Goal: Task Accomplishment & Management: Manage account settings

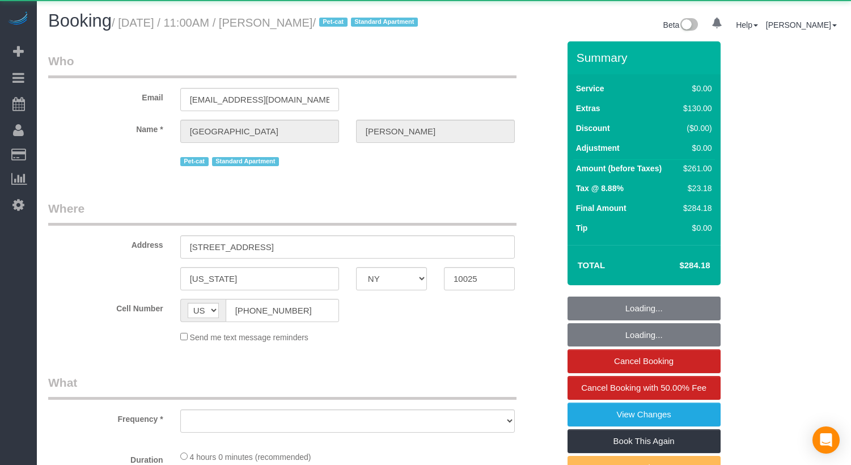
select select "NY"
select select "object:823"
select select "1"
select select "number:57"
select select "number:74"
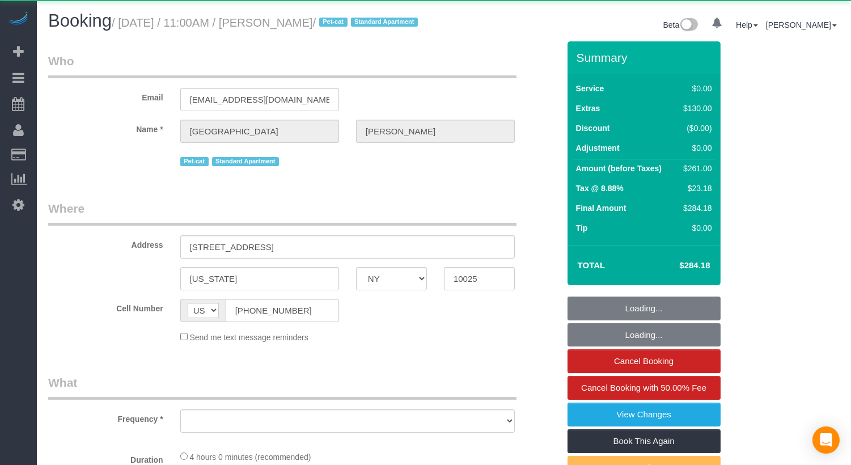
select select "number:14"
select select "number:5"
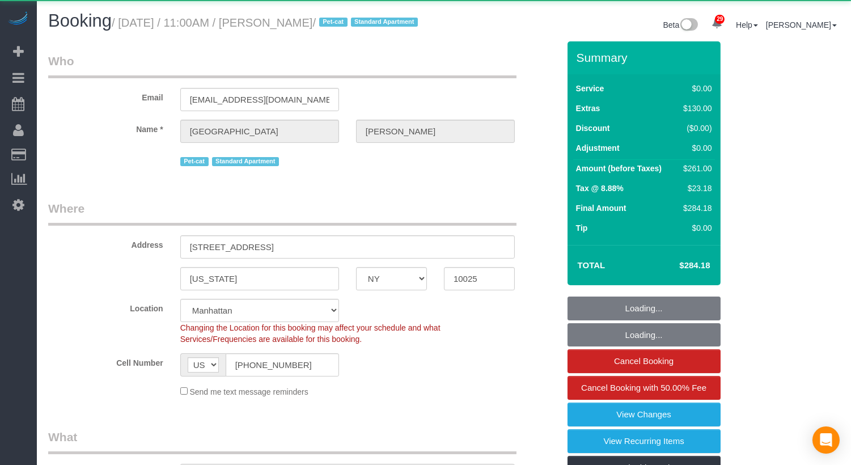
select select "object:1079"
select select "string:stripe-pm_1QANHu4VGloSiKo7elLGN8pZ"
select select "spot1"
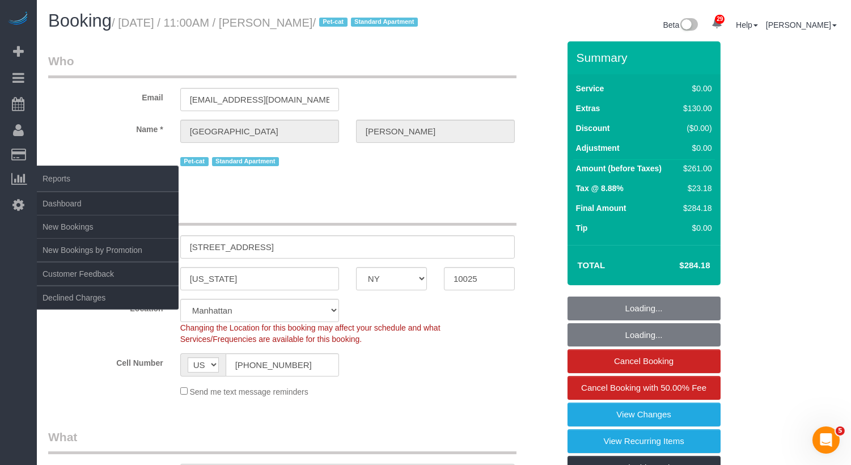
select select "1"
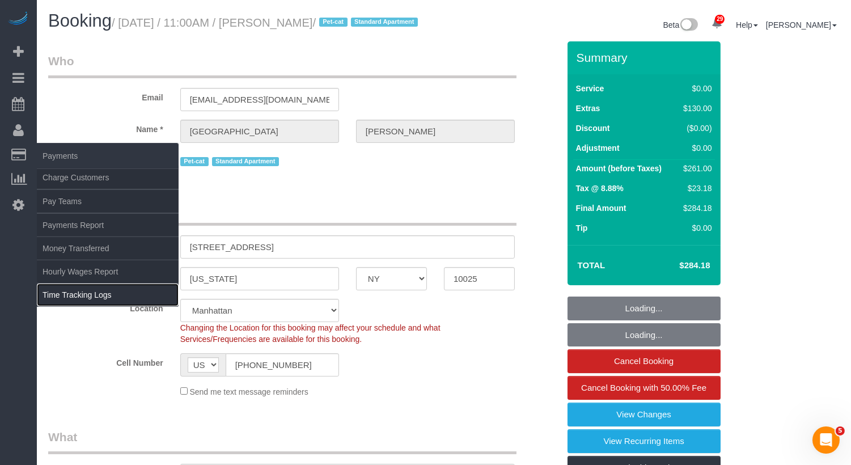
click at [102, 292] on link "Time Tracking Logs" at bounding box center [108, 294] width 142 height 23
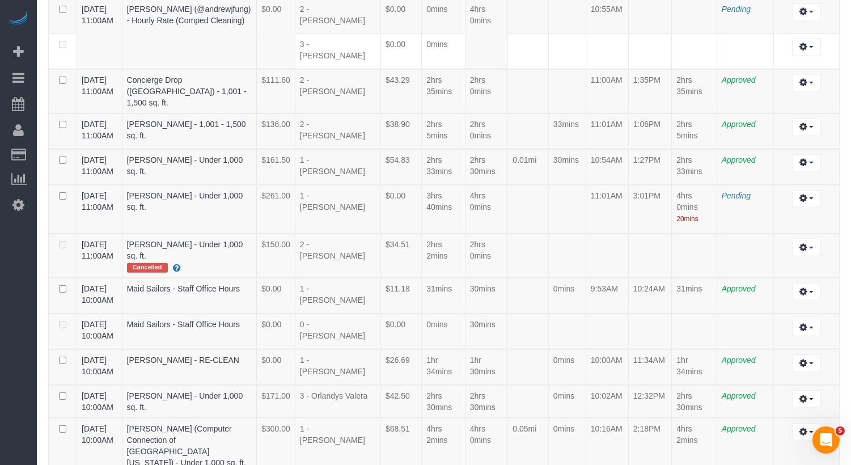
scroll to position [958, 0]
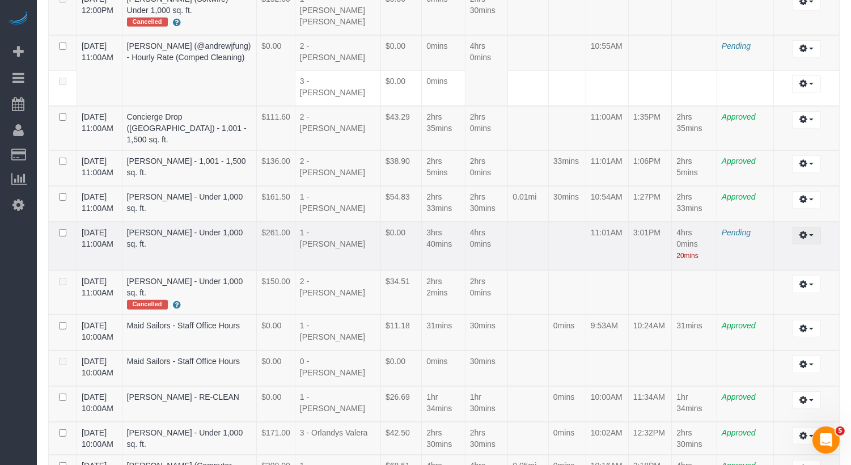
click at [806, 231] on icon "button" at bounding box center [803, 234] width 8 height 7
click at [795, 249] on link "Edit" at bounding box center [776, 256] width 90 height 15
select select "draft"
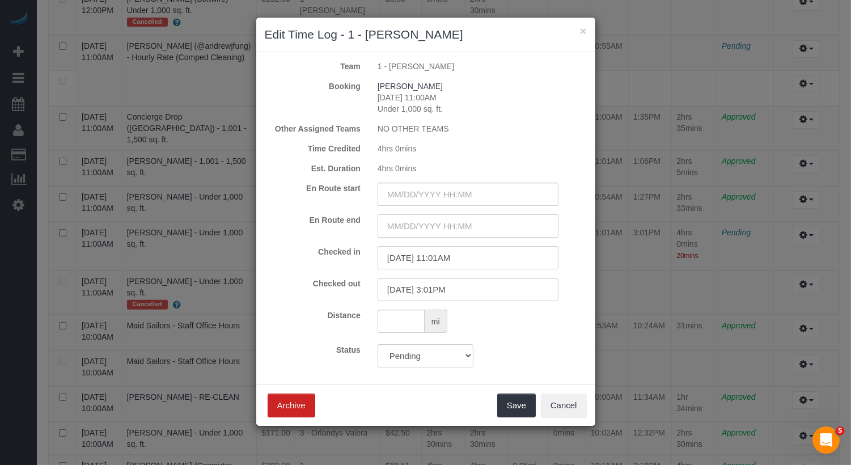
click at [458, 226] on input "text" at bounding box center [467, 225] width 181 height 23
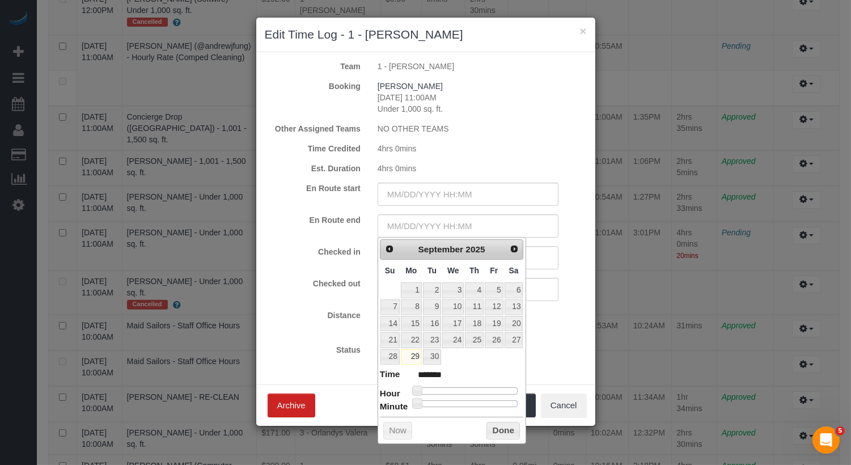
type input "[DATE] 12:00PM"
type input "*******"
click at [471, 387] on div at bounding box center [467, 390] width 101 height 7
type input "[DATE] 11:00AM"
type input "*******"
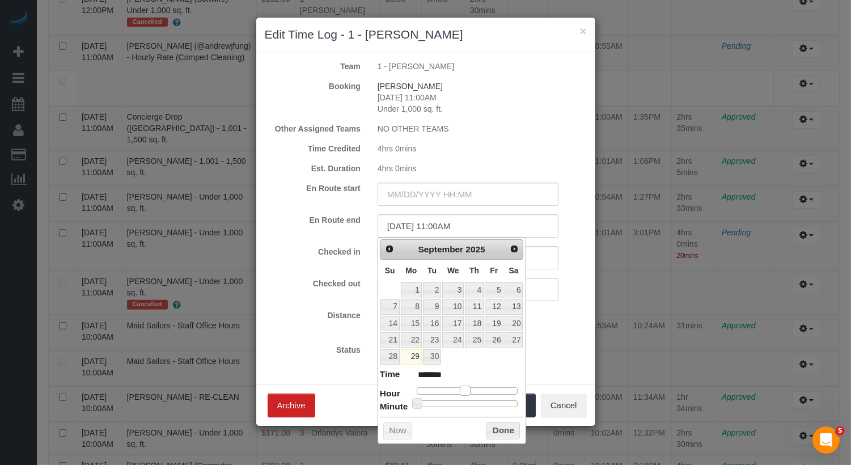
click at [468, 386] on span at bounding box center [465, 390] width 10 height 10
type input "[DATE] 11:01AM"
type input "*******"
click at [421, 402] on span at bounding box center [419, 403] width 10 height 10
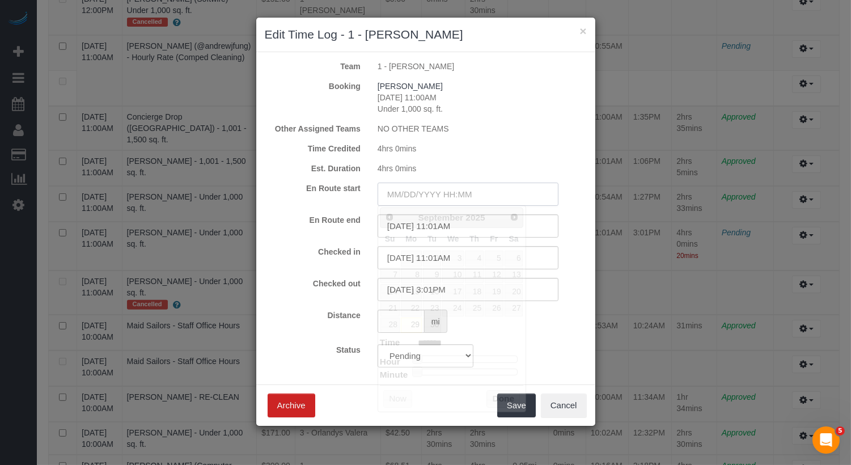
click at [452, 193] on input "text" at bounding box center [467, 194] width 181 height 23
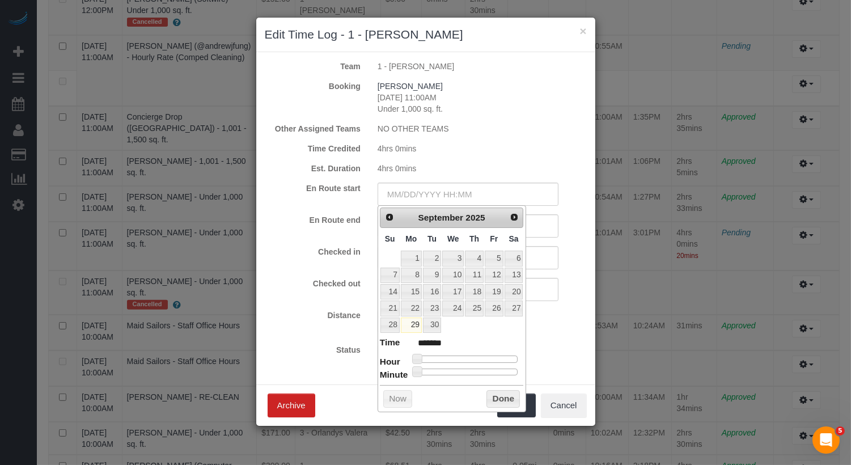
type input "[DATE] 10:00AM"
type input "*******"
click at [462, 356] on div at bounding box center [467, 358] width 101 height 7
type input "[DATE] 10:13AM"
type input "*******"
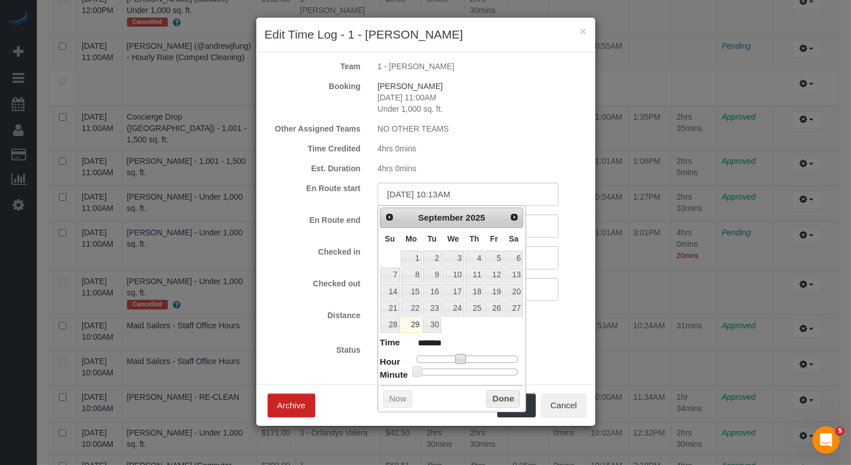
click at [438, 368] on div at bounding box center [467, 371] width 101 height 7
type input "[DATE] 10:14AM"
type input "*******"
type input "[DATE] 10:16AM"
type input "*******"
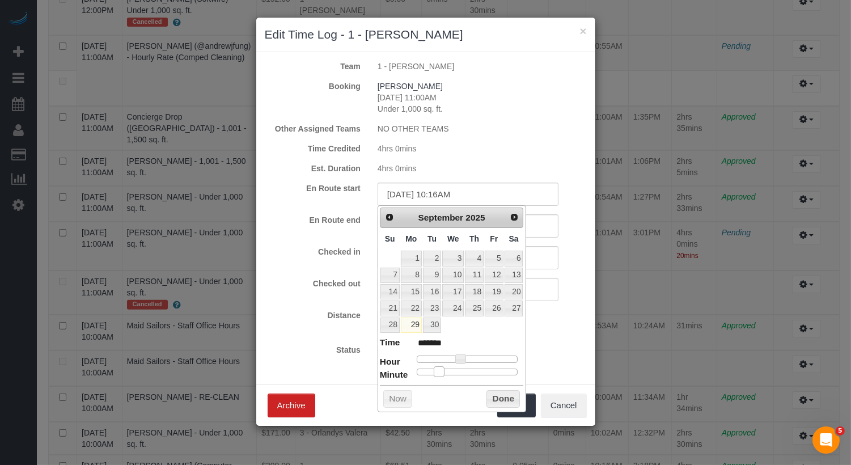
type input "[DATE] 10:18AM"
type input "*******"
type input "[DATE] 10:19AM"
type input "*******"
type input "[DATE] 10:20AM"
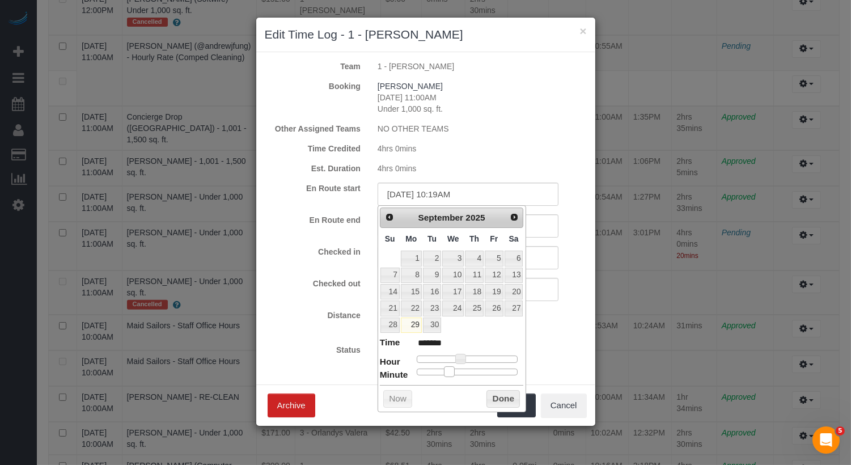
type input "*******"
type input "[DATE] 10:21AM"
type input "*******"
drag, startPoint x: 438, startPoint y: 367, endPoint x: 453, endPoint y: 368, distance: 14.8
click at [453, 368] on span at bounding box center [452, 371] width 10 height 10
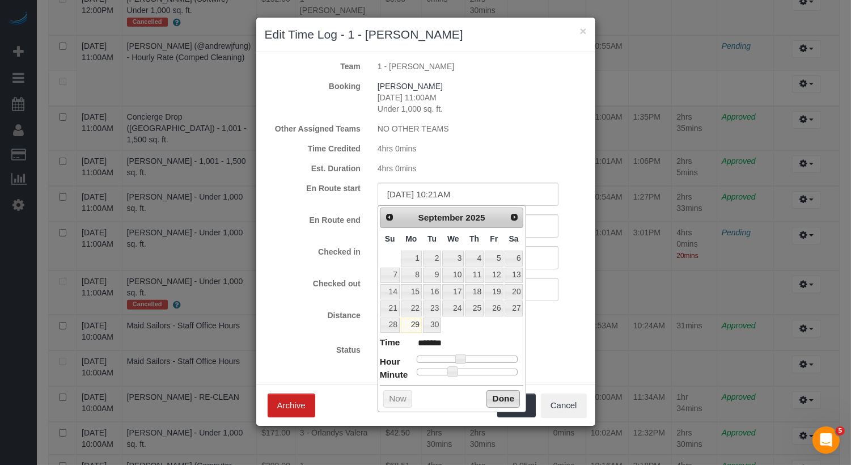
click at [510, 397] on button "Done" at bounding box center [502, 399] width 33 height 18
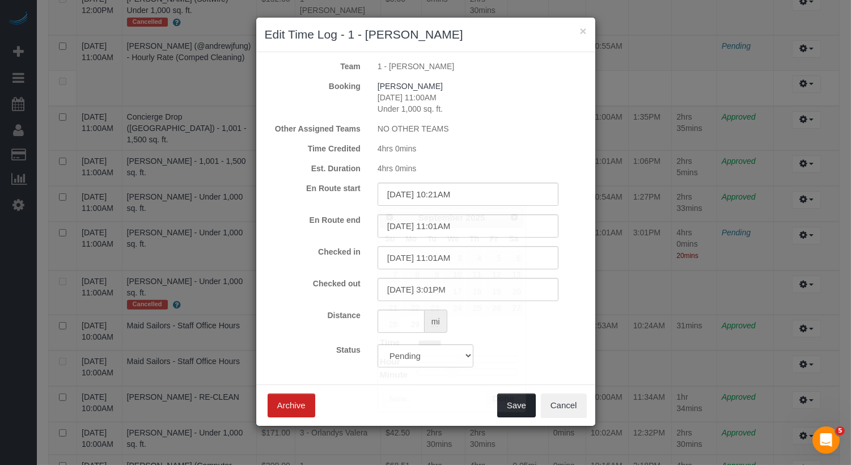
click at [514, 406] on button "Save" at bounding box center [516, 405] width 39 height 24
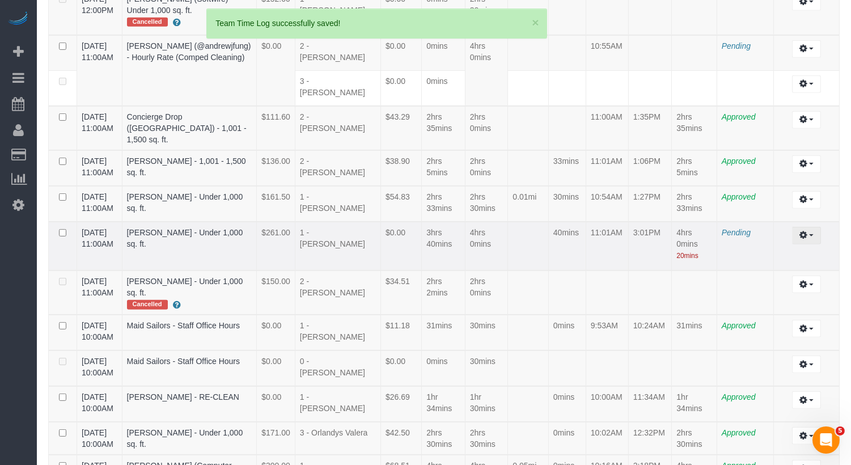
click at [807, 227] on button "button" at bounding box center [806, 236] width 29 height 18
click at [779, 249] on link "Edit" at bounding box center [776, 256] width 90 height 15
select select "draft"
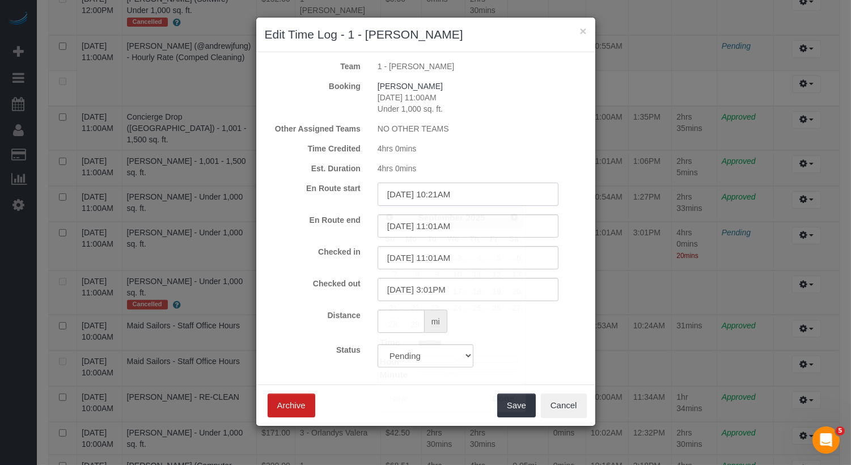
click at [446, 191] on input "[DATE] 10:21AM" at bounding box center [467, 194] width 181 height 23
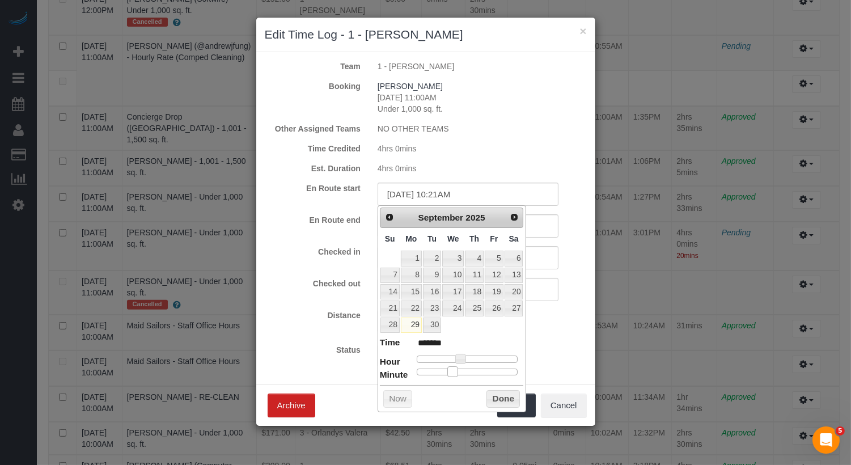
type input "[DATE] 10:20AM"
type input "*******"
click at [451, 370] on span at bounding box center [450, 371] width 10 height 10
click at [506, 392] on button "Done" at bounding box center [502, 399] width 33 height 18
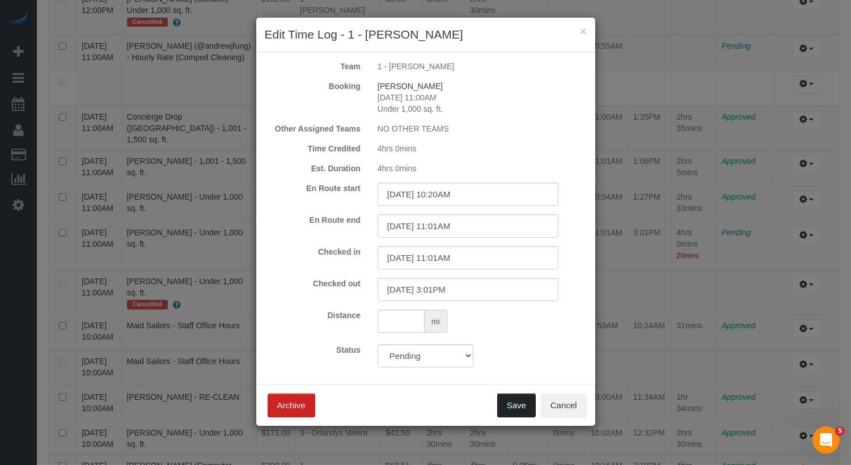
click at [517, 401] on button "Save" at bounding box center [516, 405] width 39 height 24
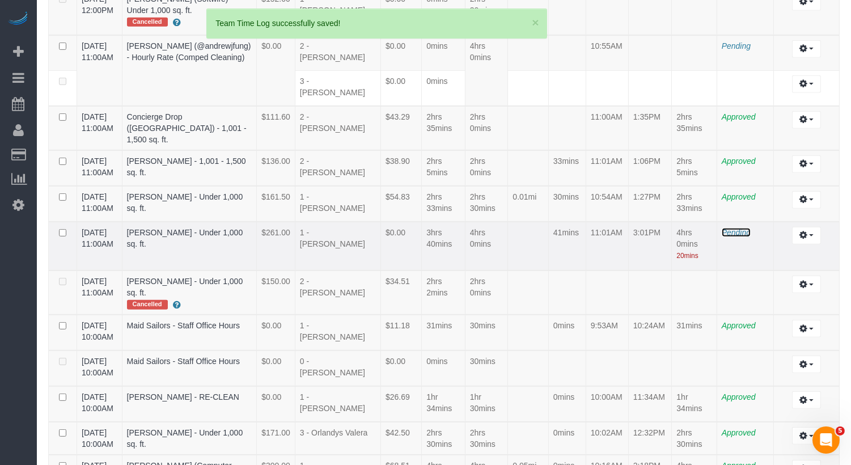
click at [741, 228] on span "Pending" at bounding box center [736, 232] width 29 height 9
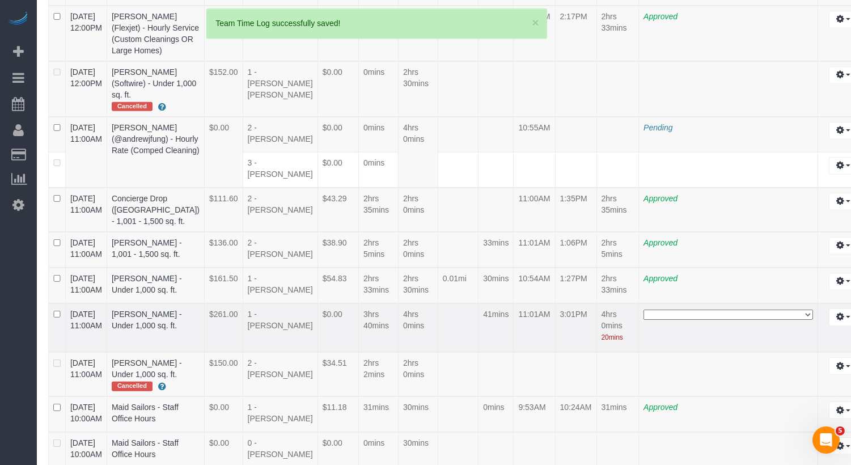
scroll to position [1284, 0]
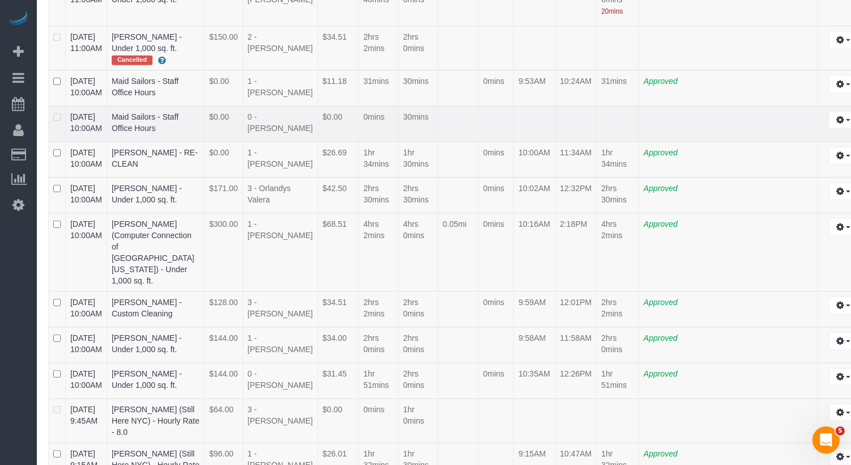
scroll to position [958, 0]
